Goal: Navigation & Orientation: Find specific page/section

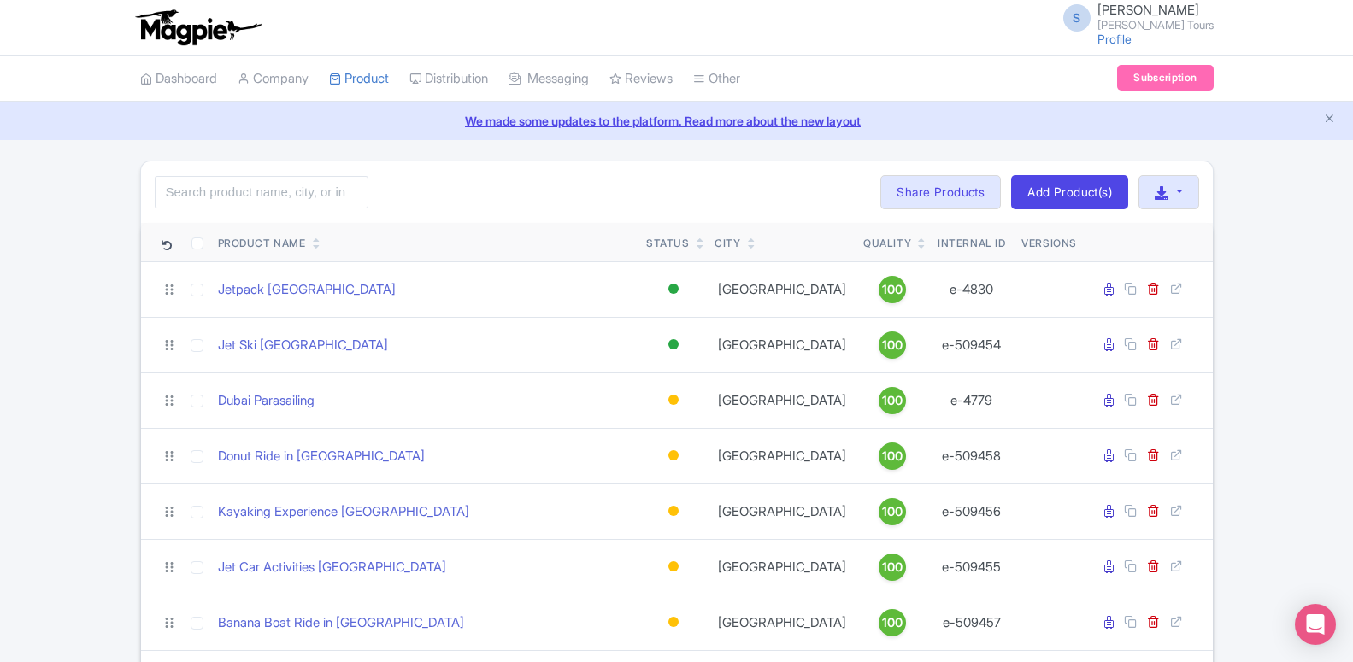
click at [1052, 45] on div "S Somnath Bhise Rayna Tours Profile Users Settings Sign out" at bounding box center [676, 27] width 1073 height 48
click at [183, 74] on link "Dashboard" at bounding box center [178, 79] width 77 height 47
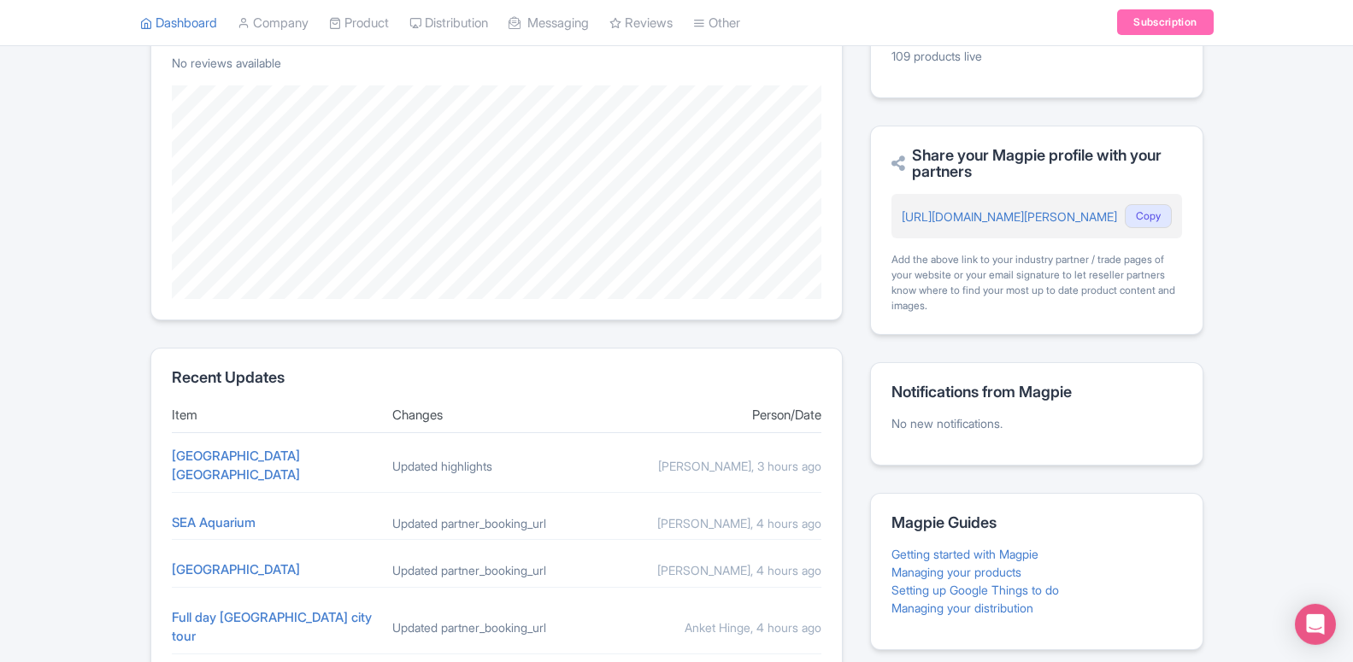
scroll to position [523, 0]
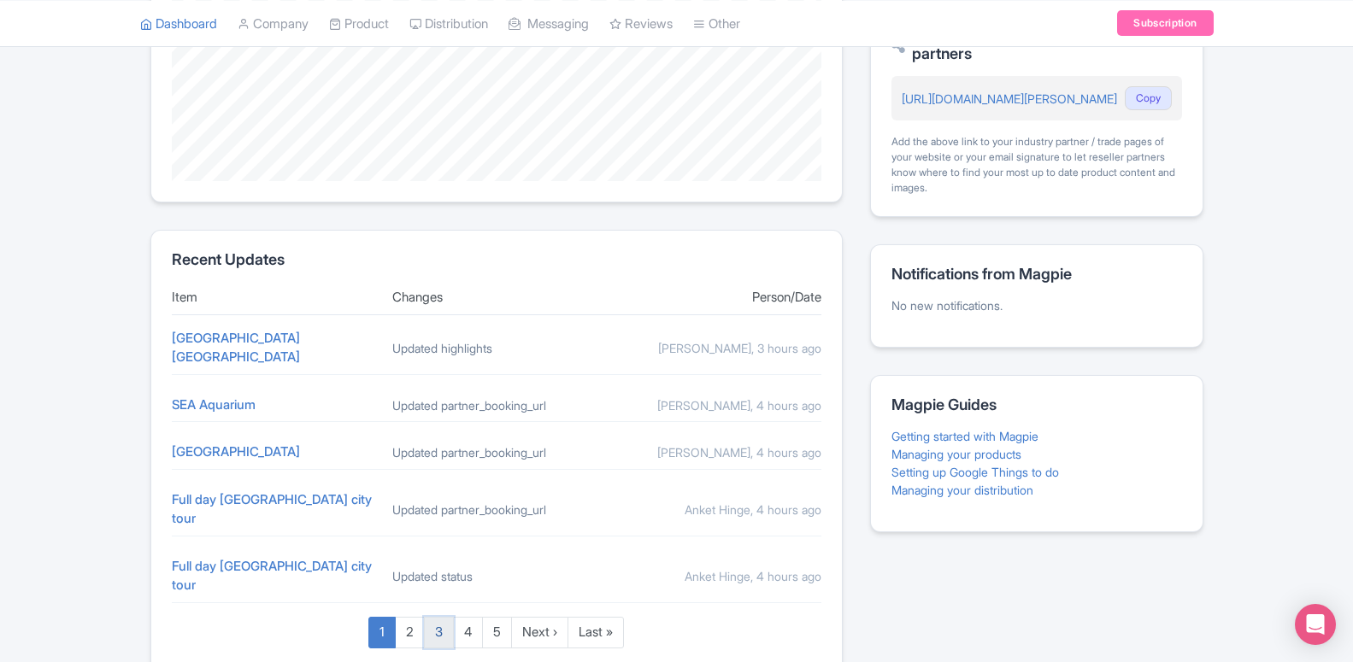
click at [448, 617] on link "3" at bounding box center [439, 633] width 30 height 32
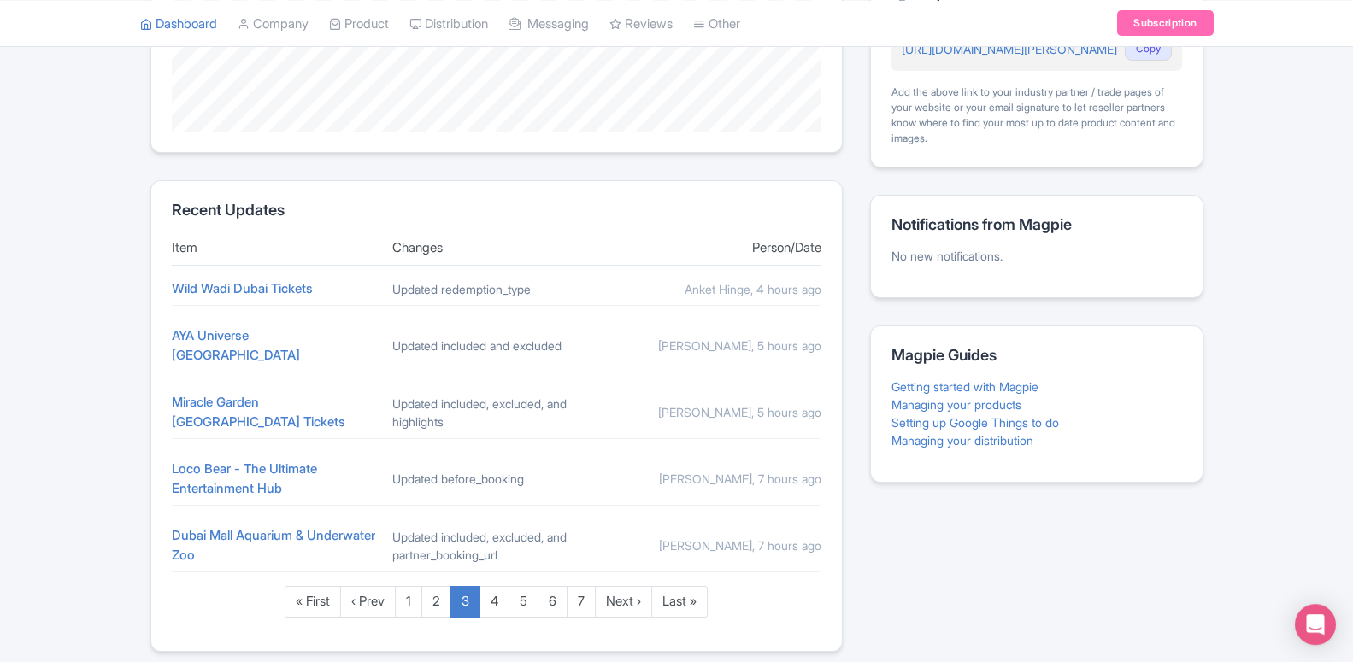
scroll to position [614, 0]
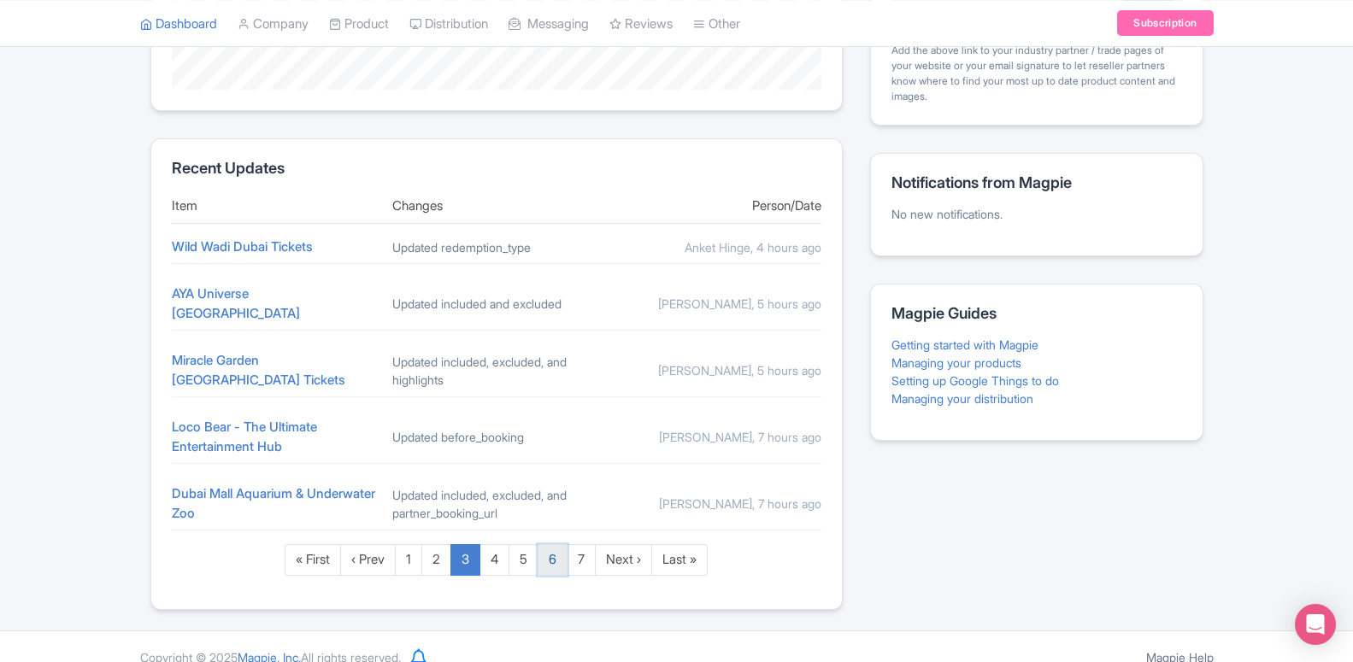
click at [542, 548] on link "6" at bounding box center [552, 560] width 30 height 32
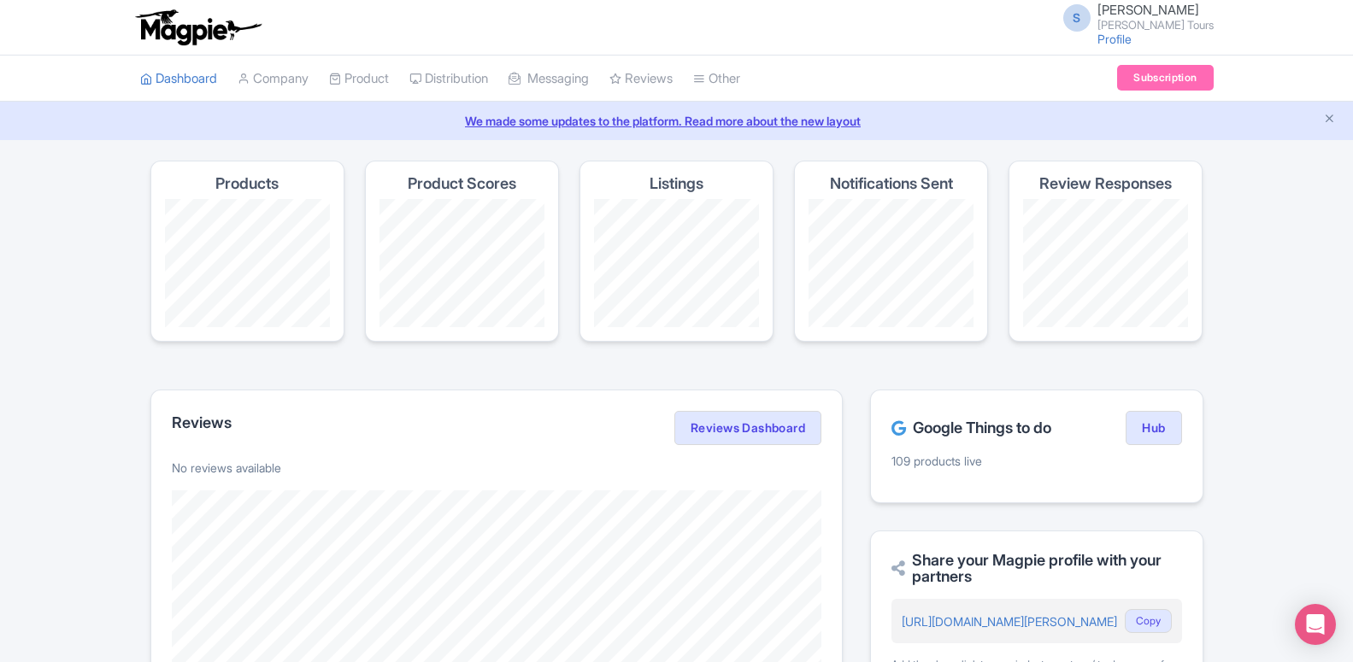
scroll to position [576, 0]
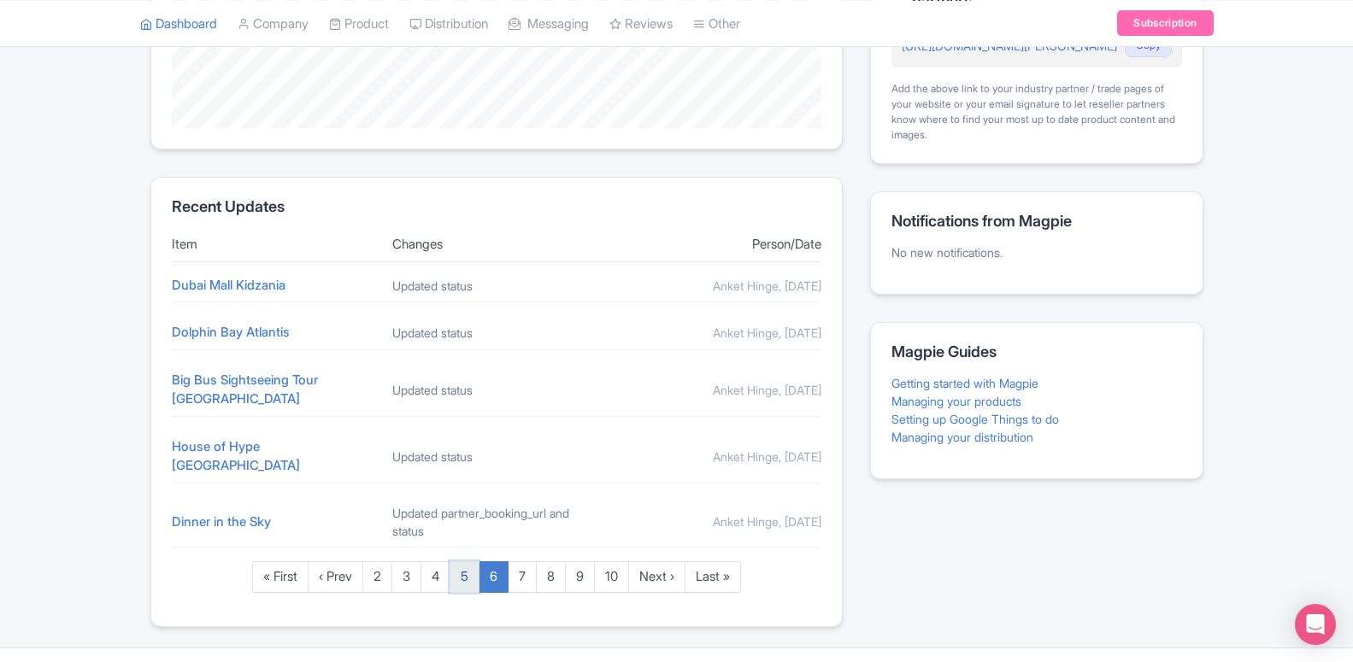
click at [460, 561] on link "5" at bounding box center [464, 577] width 30 height 32
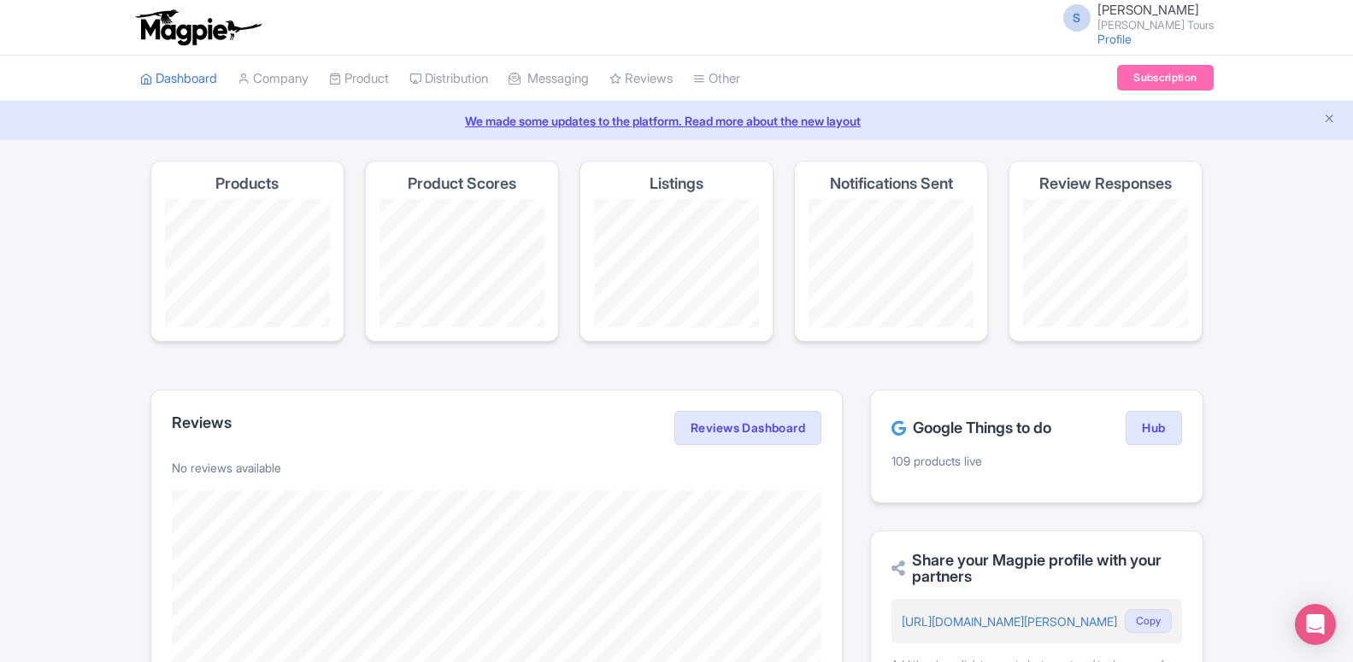
scroll to position [579, 0]
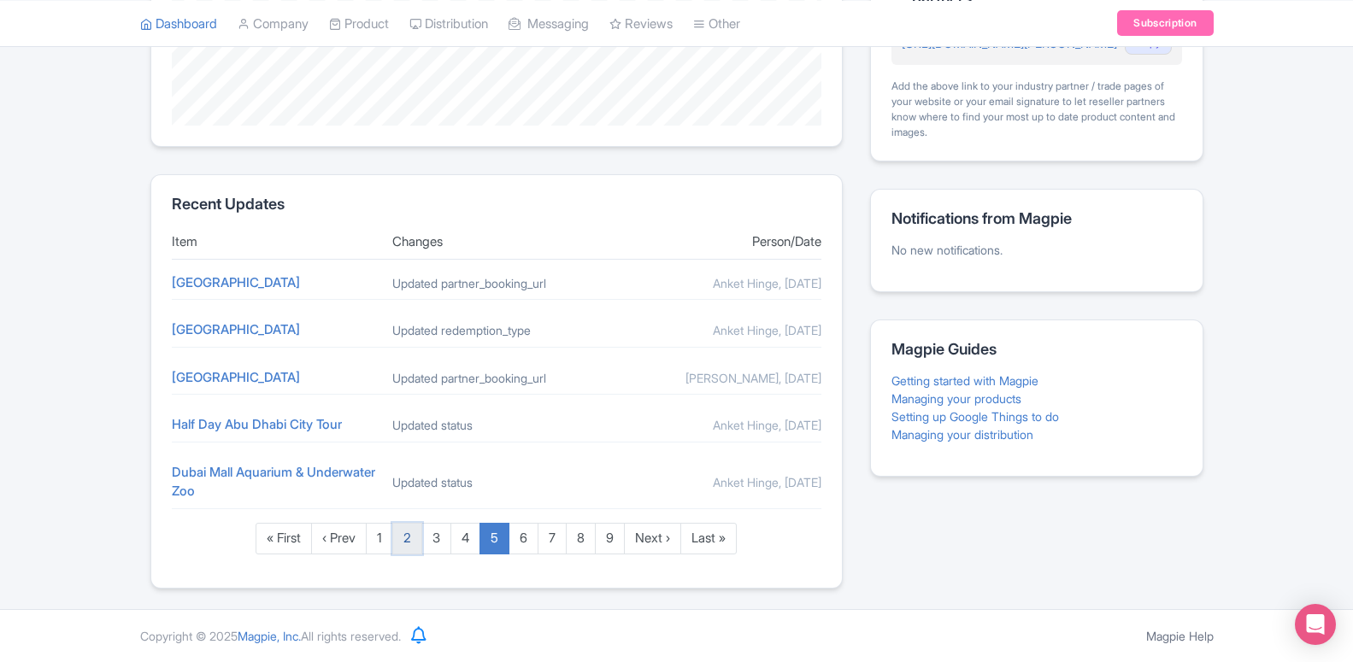
click at [400, 535] on link "2" at bounding box center [407, 539] width 30 height 32
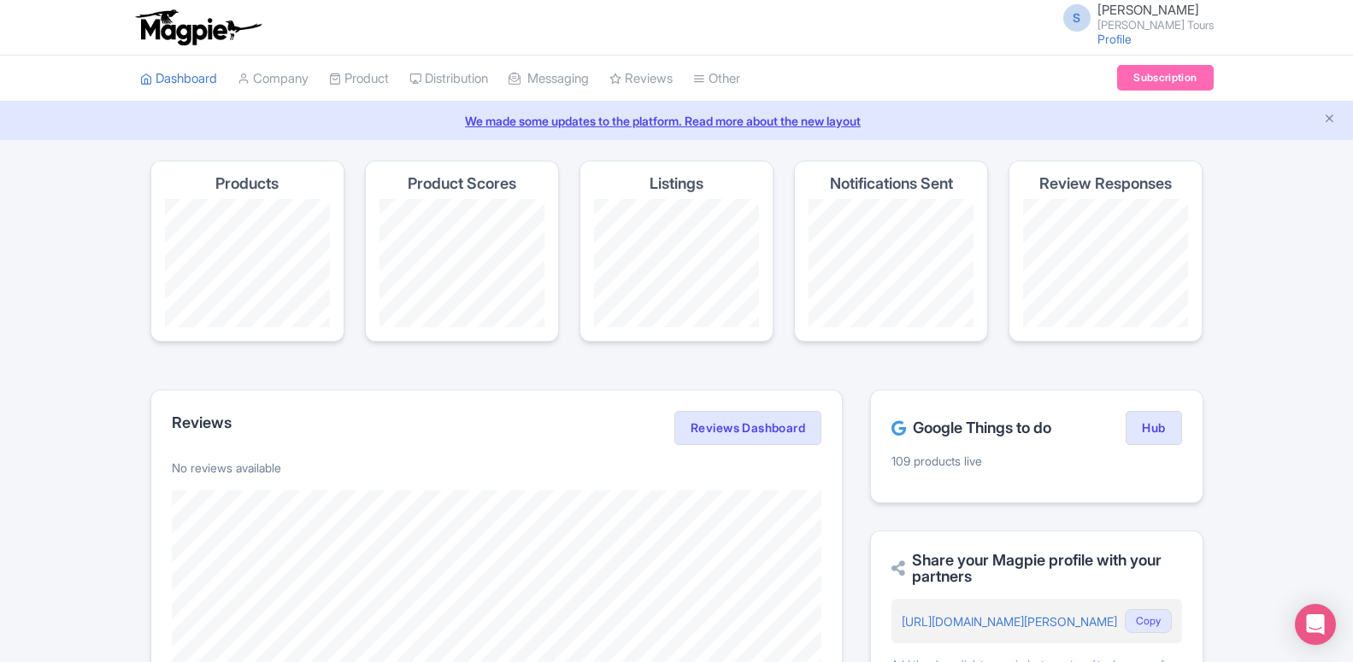
scroll to position [592, 0]
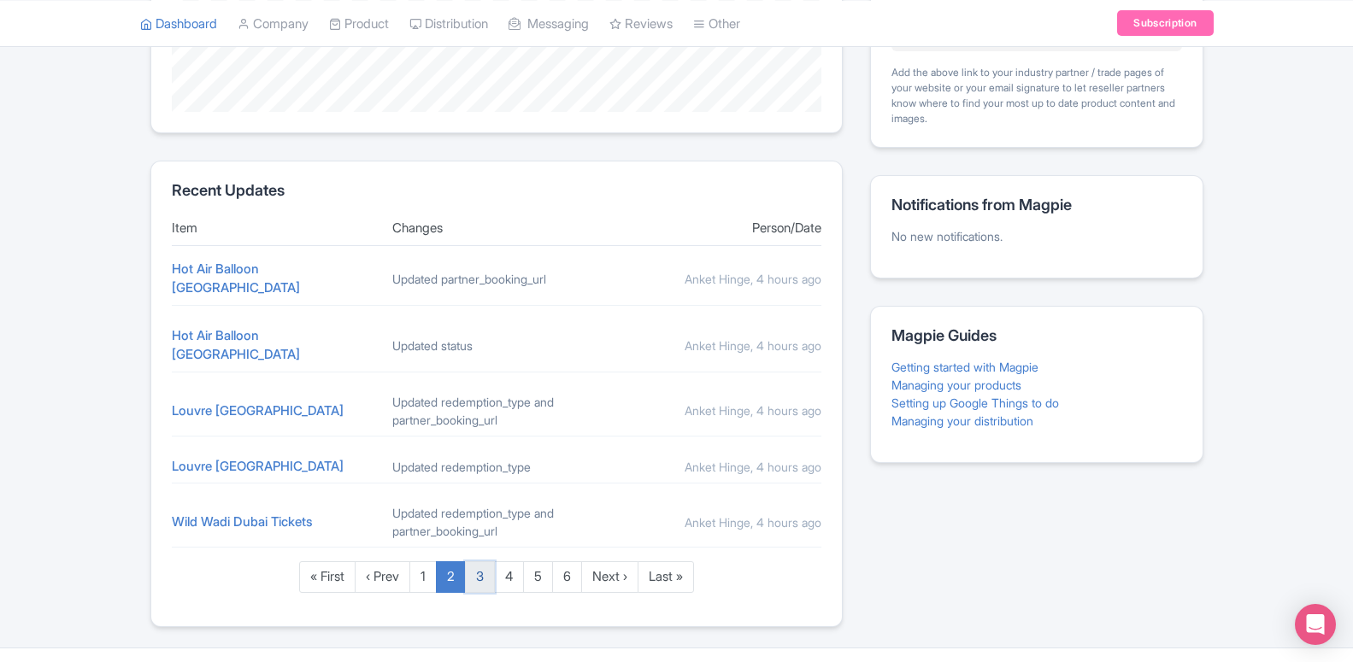
click at [485, 561] on link "3" at bounding box center [480, 577] width 30 height 32
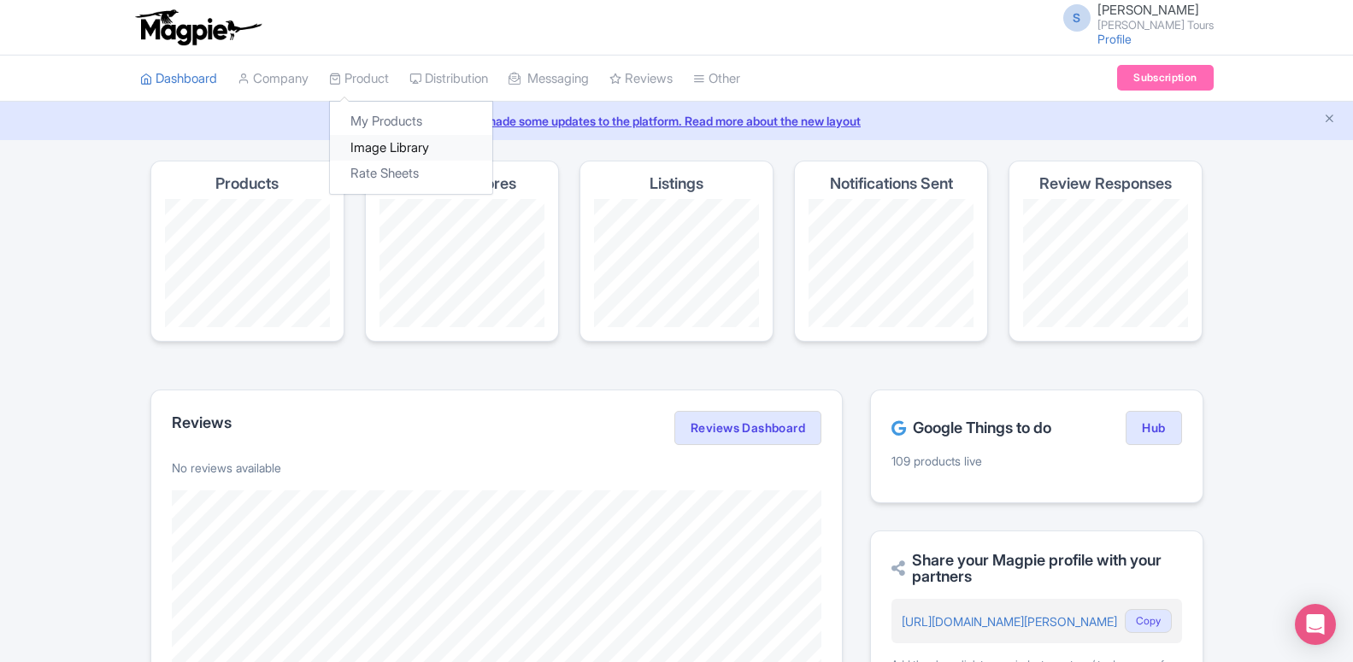
click at [391, 153] on link "Image Library" at bounding box center [411, 148] width 162 height 26
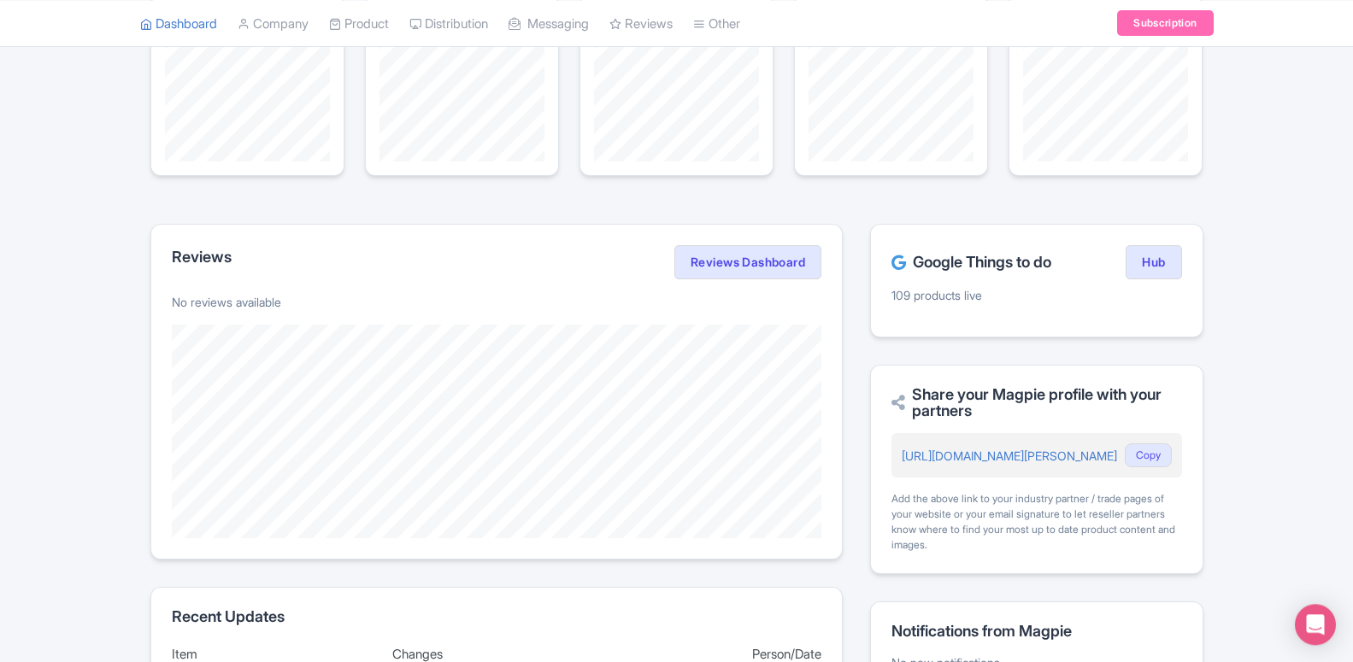
scroll to position [174, 0]
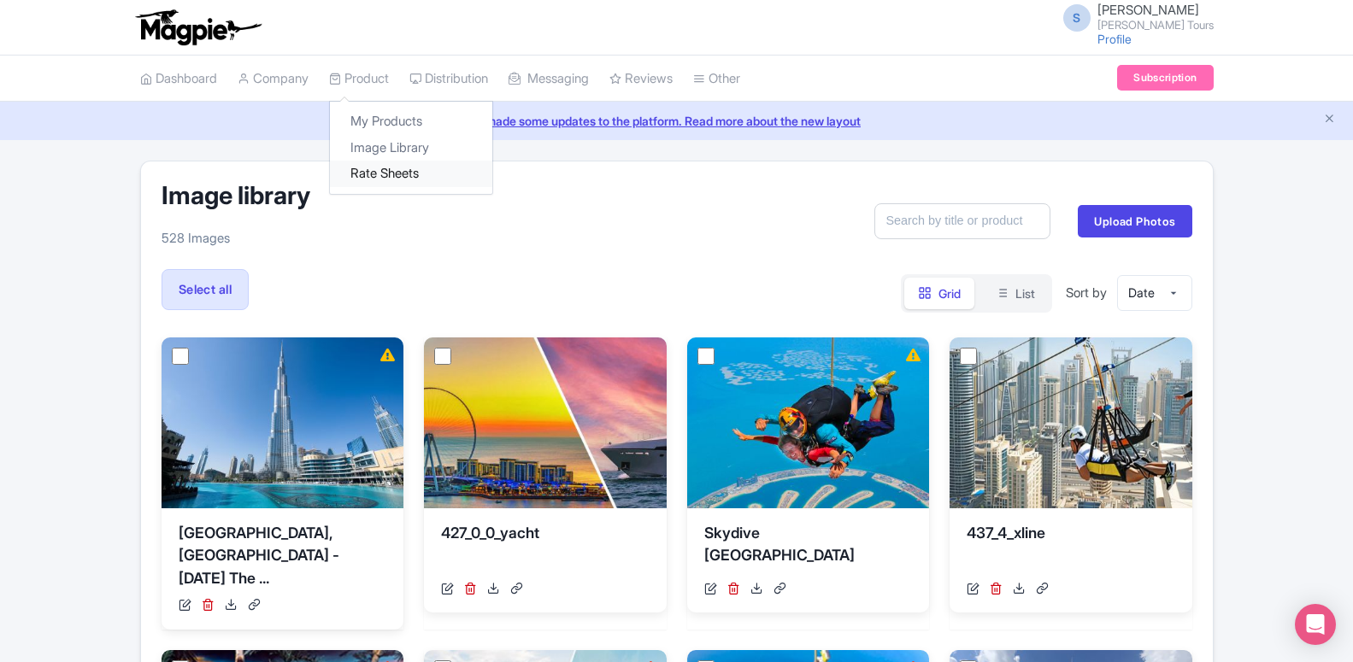
click at [391, 167] on link "Rate Sheets" at bounding box center [411, 174] width 162 height 26
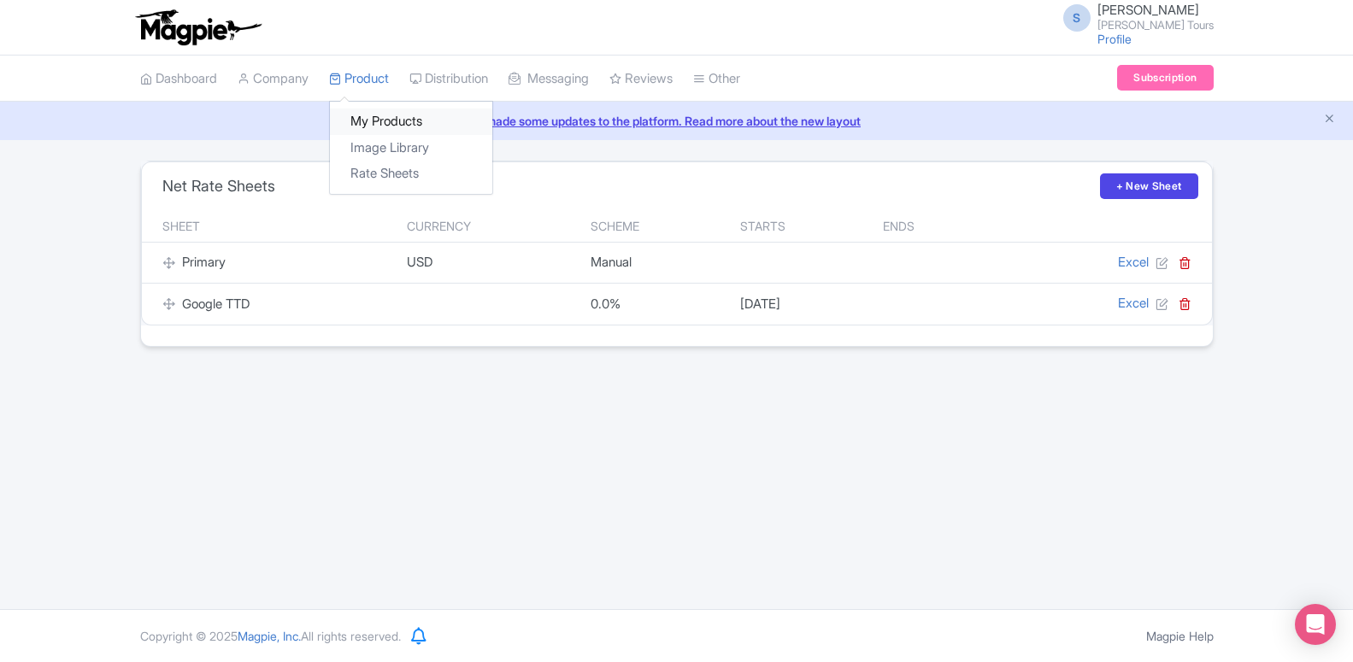
click at [379, 120] on link "My Products" at bounding box center [411, 122] width 162 height 26
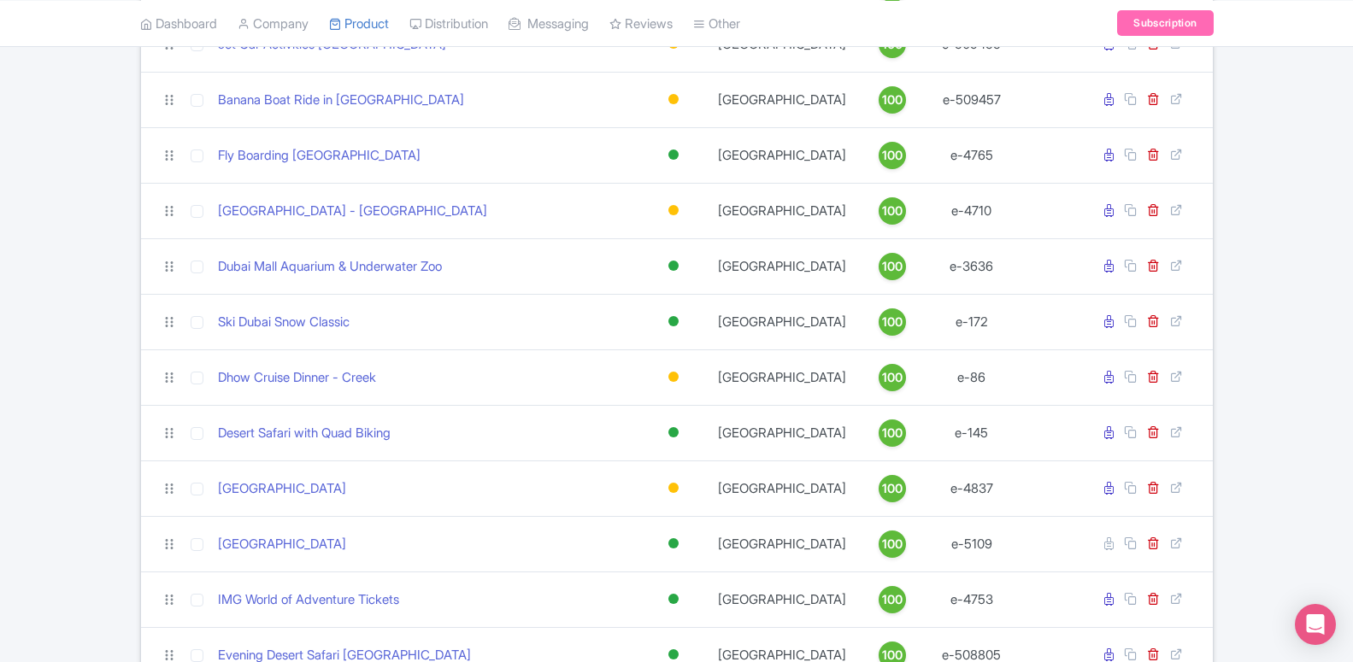
scroll to position [610, 0]
